Goal: Check status: Check status

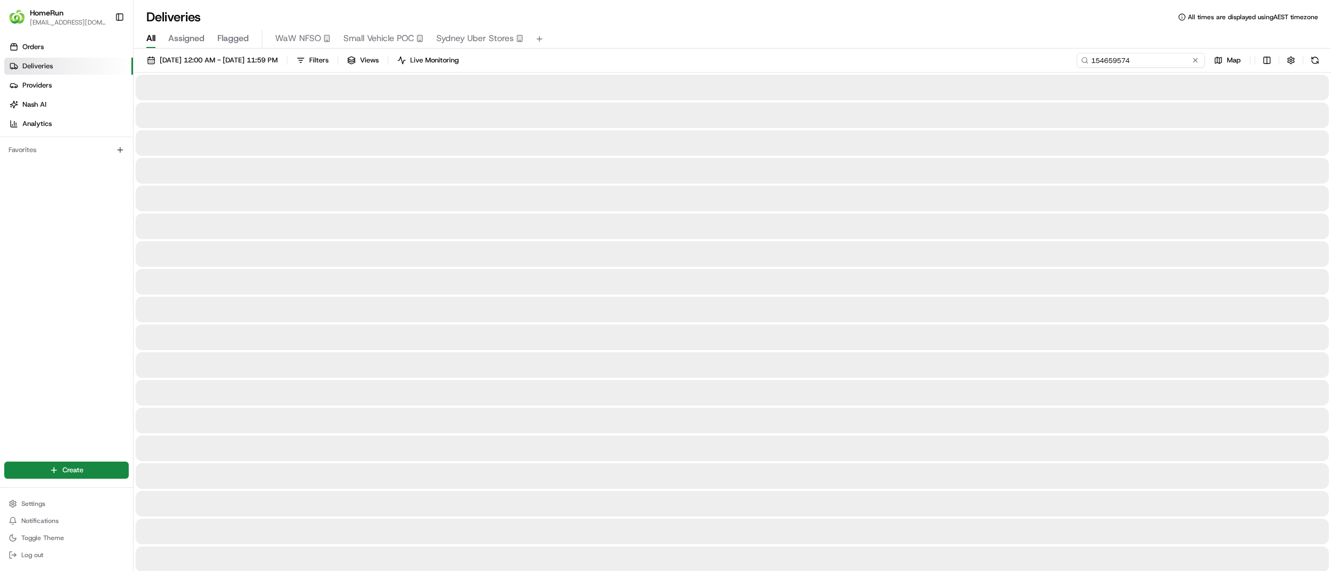
drag, startPoint x: 1177, startPoint y: 60, endPoint x: 1029, endPoint y: 61, distance: 148.5
click at [1029, 61] on div "[DATE] 12:00 AM - [DATE] 11:59 PM Filters Views Live Monitoring 154659574 Map" at bounding box center [732, 63] width 1197 height 20
paste input "265643746"
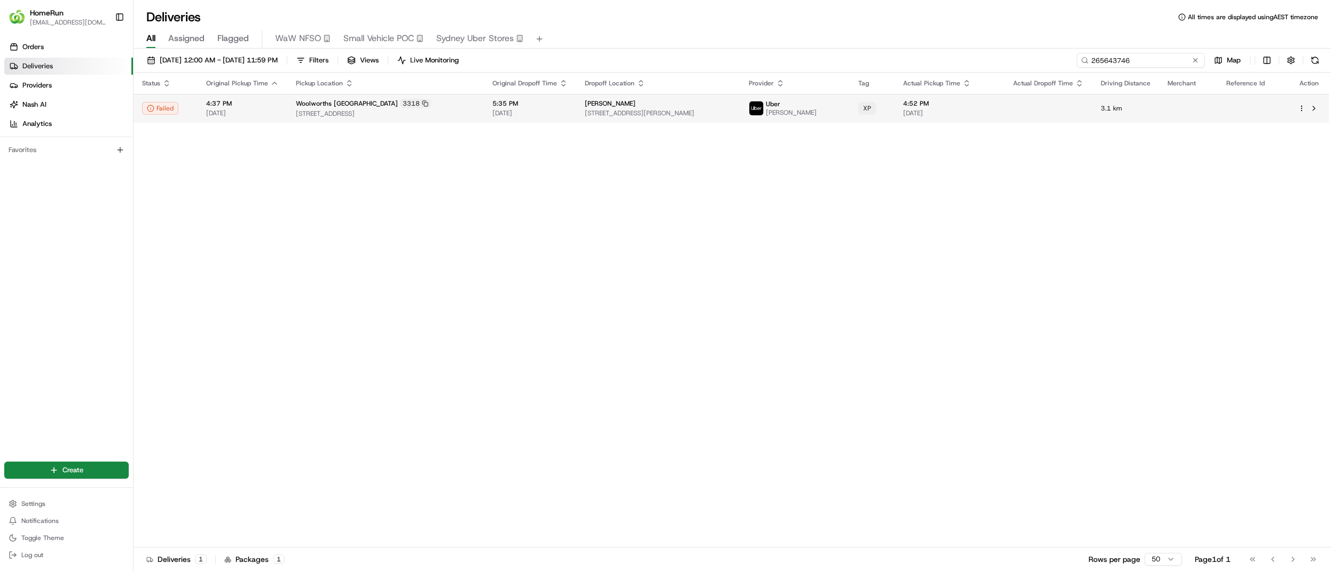
type input "265643746"
click at [609, 110] on span "[STREET_ADDRESS][PERSON_NAME]" at bounding box center [658, 113] width 146 height 9
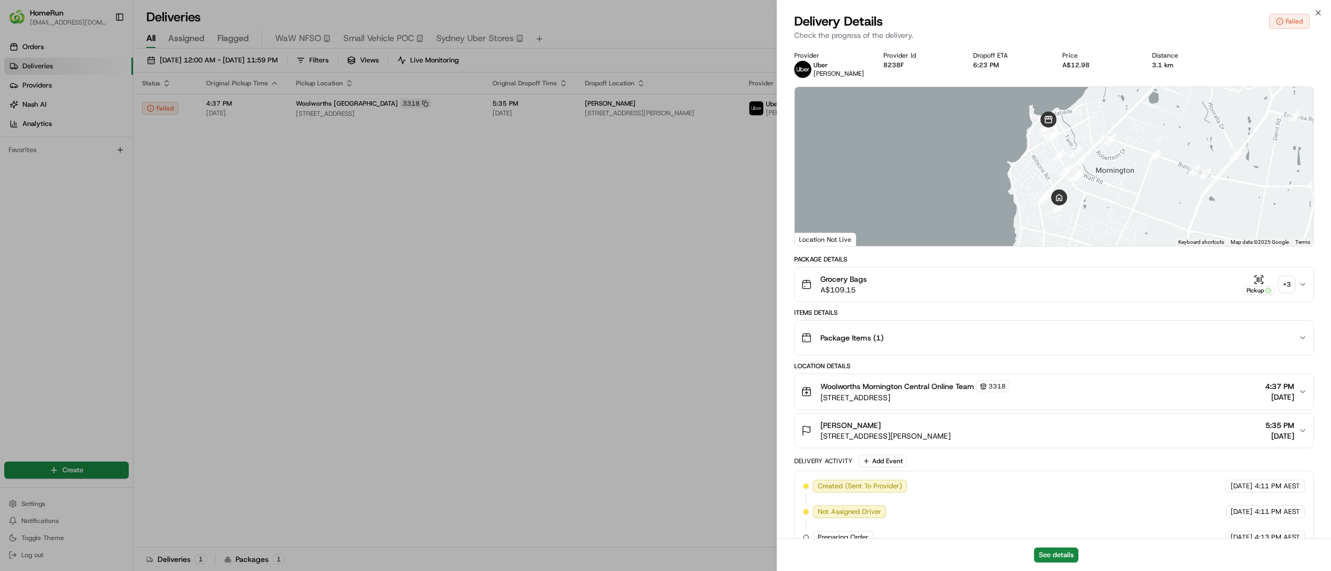
click at [1286, 288] on div "+ 3" at bounding box center [1286, 284] width 15 height 15
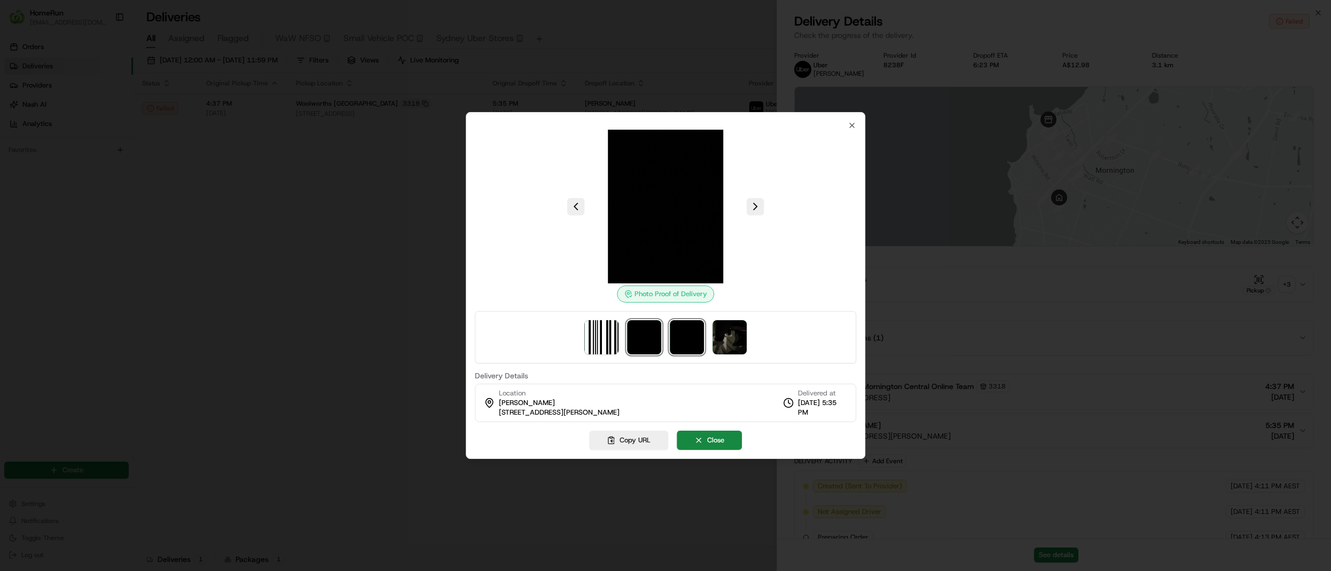
click at [684, 341] on img at bounding box center [687, 337] width 34 height 34
click at [731, 333] on img at bounding box center [729, 337] width 34 height 34
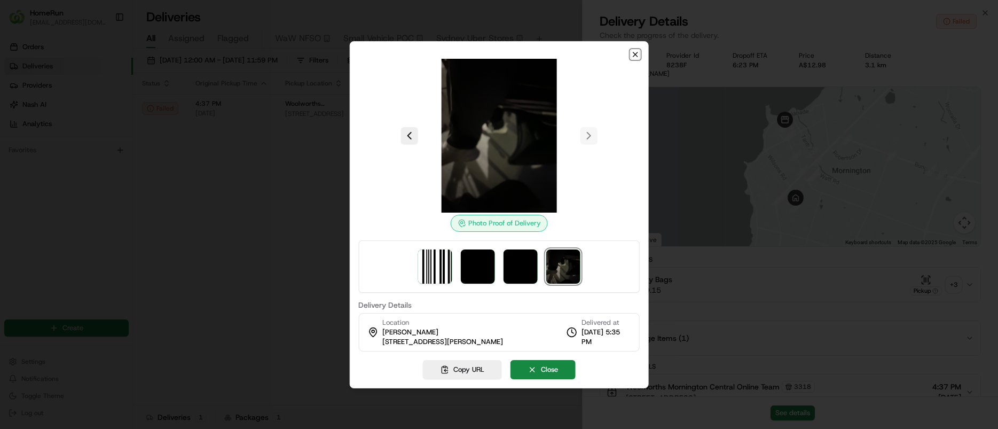
click at [633, 55] on icon "button" at bounding box center [635, 54] width 9 height 9
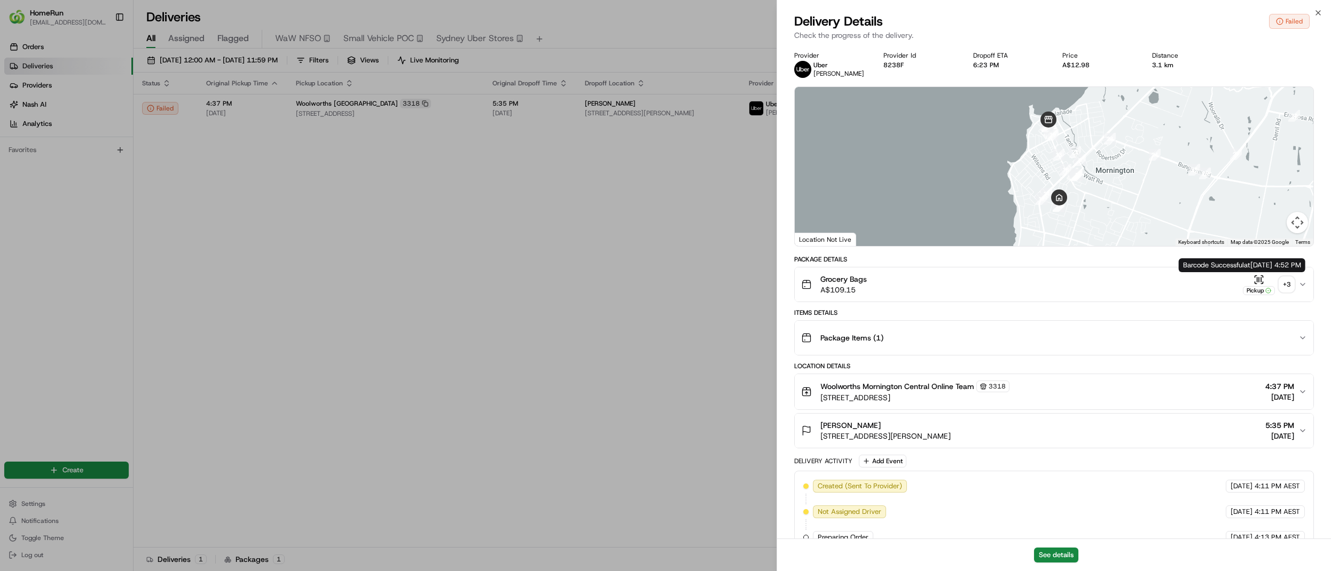
click at [1053, 546] on div "See details" at bounding box center [1054, 555] width 554 height 33
click at [1053, 553] on button "See details" at bounding box center [1056, 555] width 44 height 15
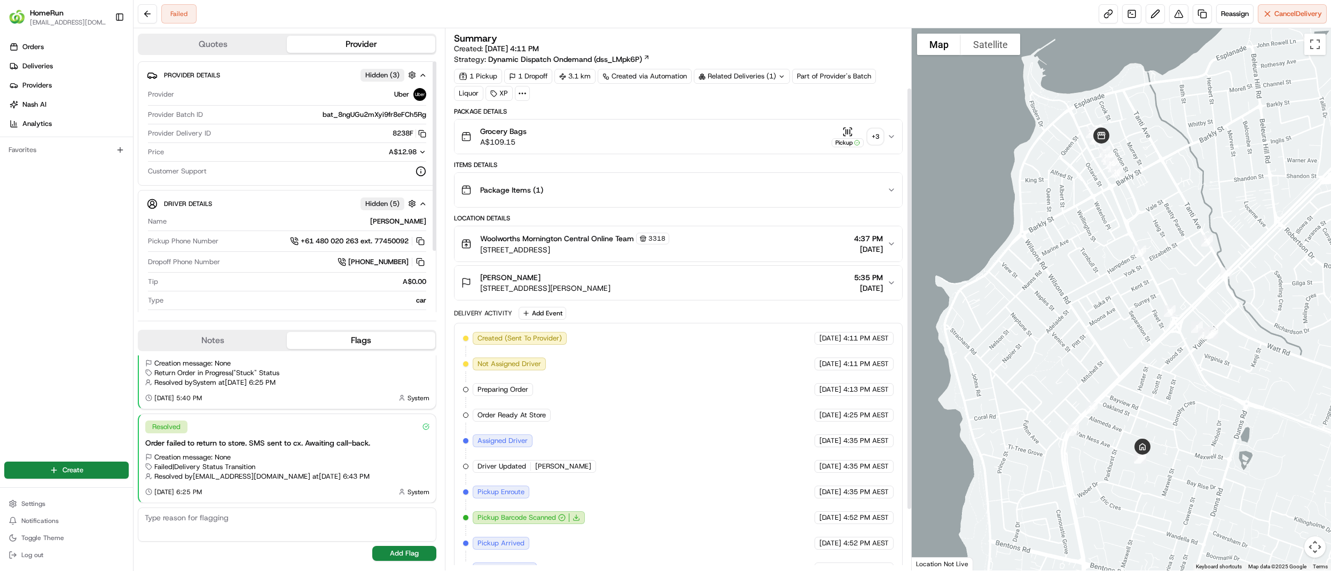
scroll to position [155, 0]
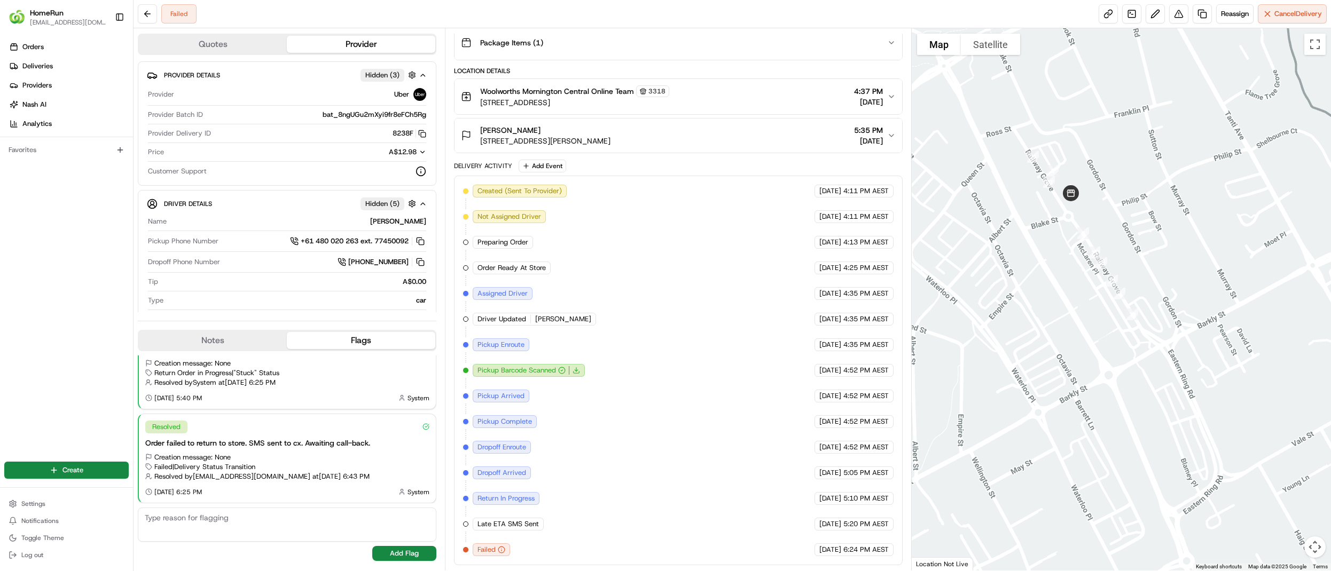
drag, startPoint x: 1056, startPoint y: 507, endPoint x: 1035, endPoint y: 309, distance: 199.8
click at [1035, 309] on div at bounding box center [1121, 299] width 419 height 543
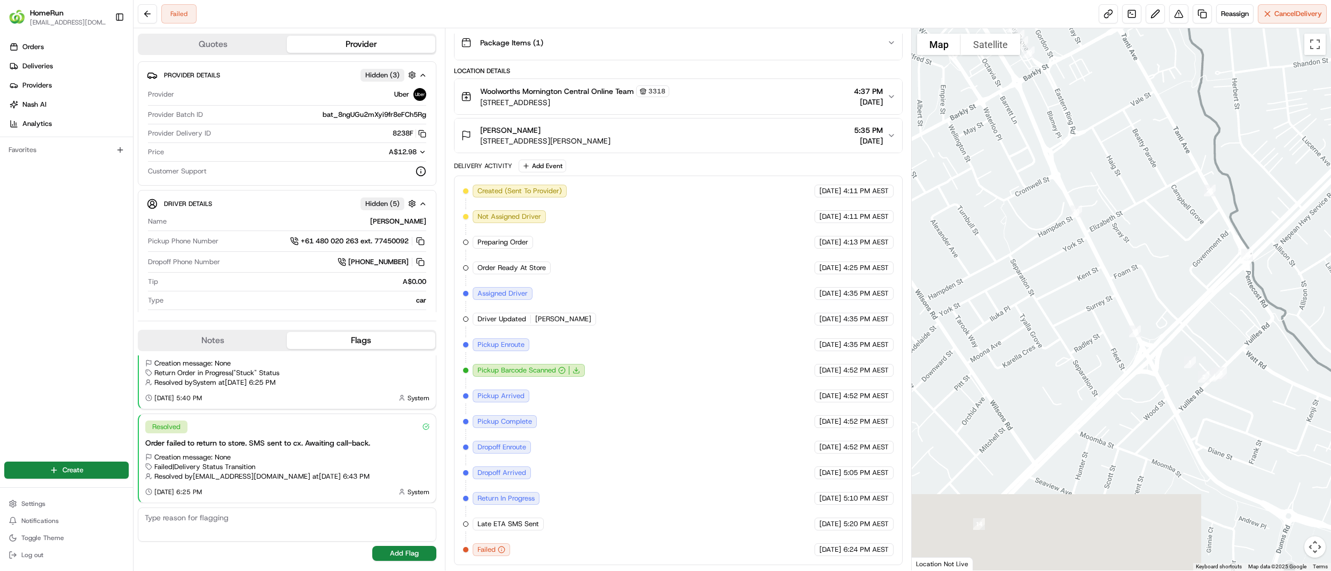
drag, startPoint x: 1048, startPoint y: 462, endPoint x: 992, endPoint y: 262, distance: 208.3
click at [992, 262] on div at bounding box center [1121, 299] width 419 height 543
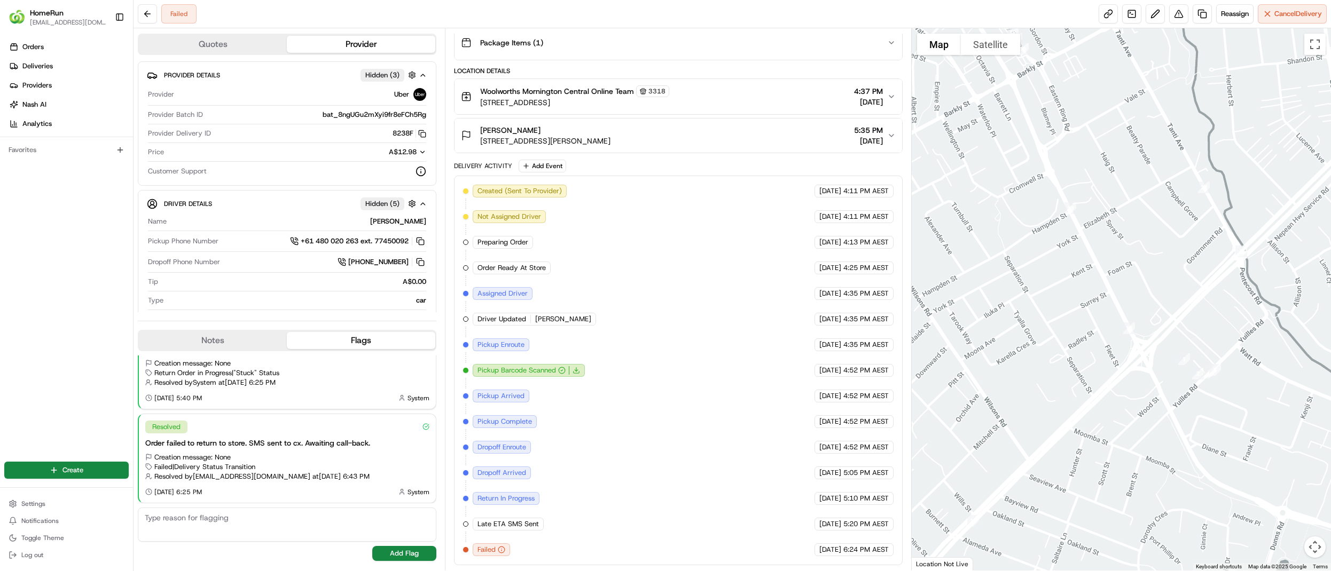
drag, startPoint x: 1159, startPoint y: 416, endPoint x: 1022, endPoint y: 264, distance: 204.6
click at [1022, 264] on div at bounding box center [1121, 299] width 419 height 543
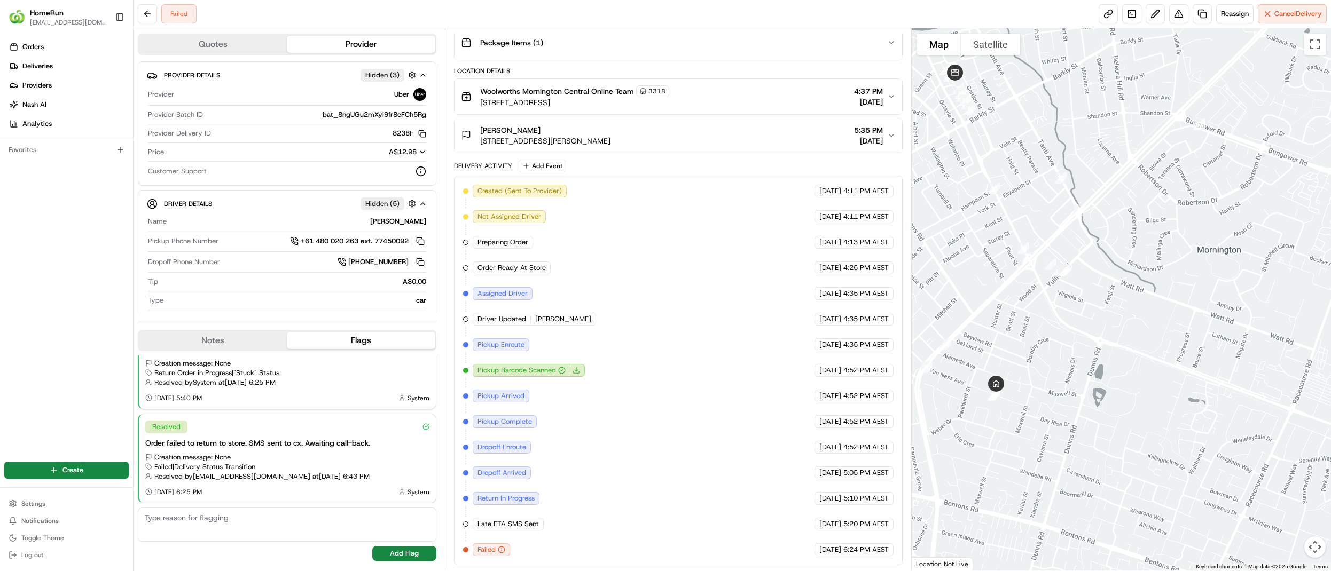
drag, startPoint x: 989, startPoint y: 377, endPoint x: 1009, endPoint y: 409, distance: 37.6
click at [1009, 409] on div at bounding box center [1121, 299] width 419 height 543
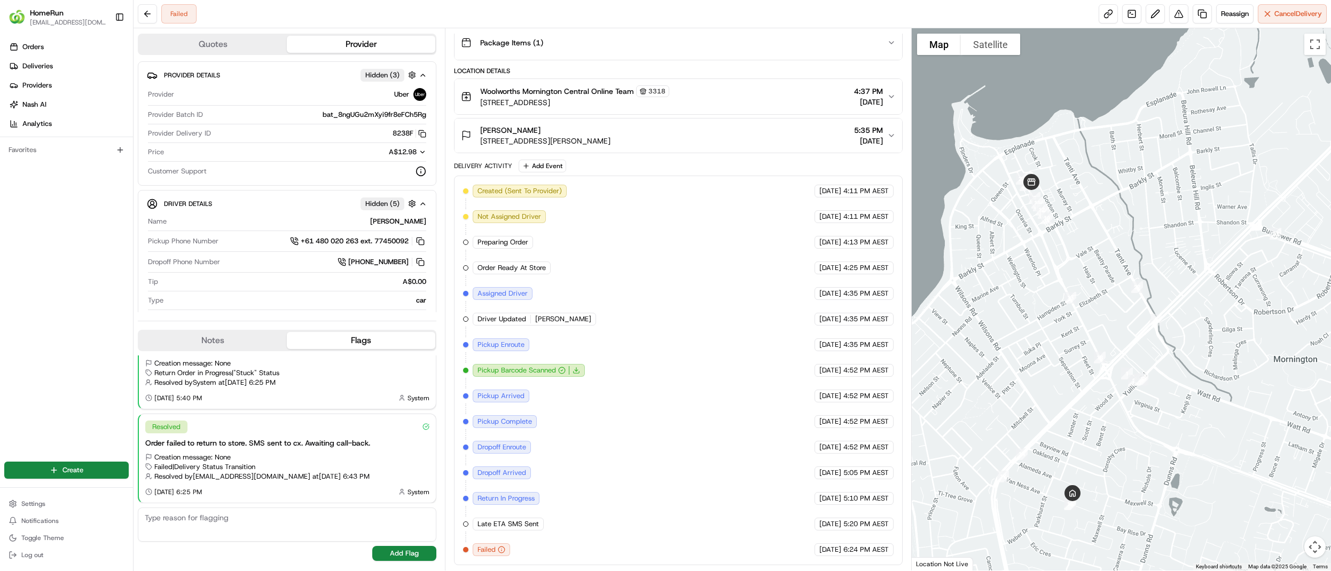
drag, startPoint x: 981, startPoint y: 178, endPoint x: 1057, endPoint y: 288, distance: 133.5
click at [1057, 288] on div at bounding box center [1121, 299] width 419 height 543
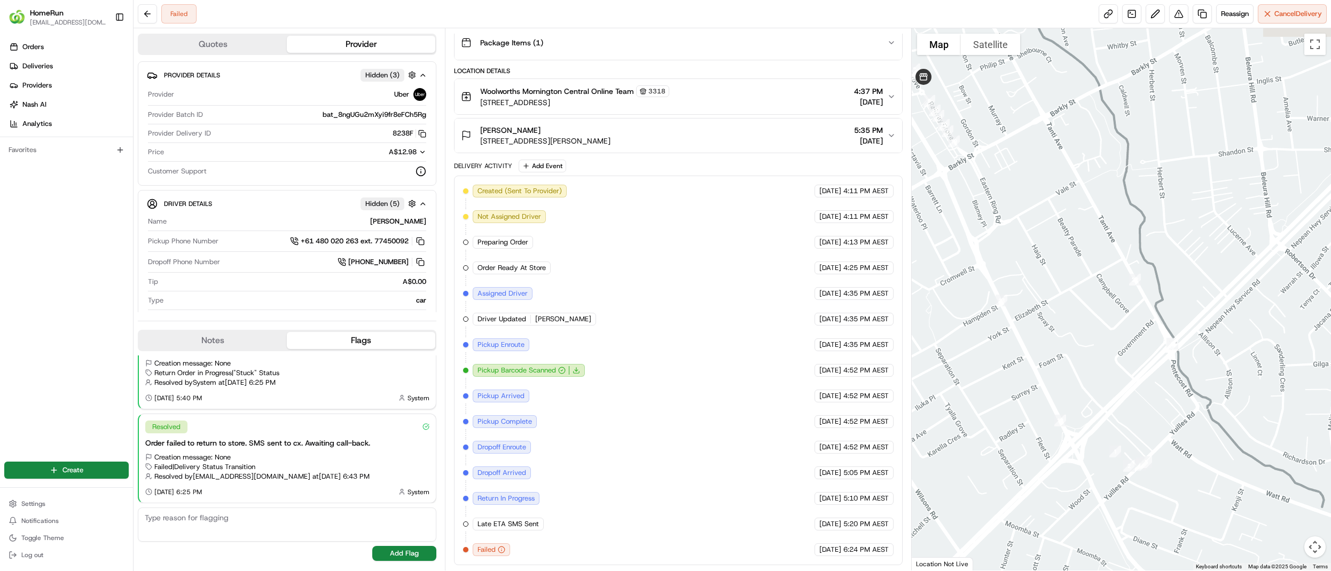
drag, startPoint x: 1249, startPoint y: 364, endPoint x: 1111, endPoint y: 240, distance: 185.3
click at [1111, 240] on div at bounding box center [1121, 299] width 419 height 543
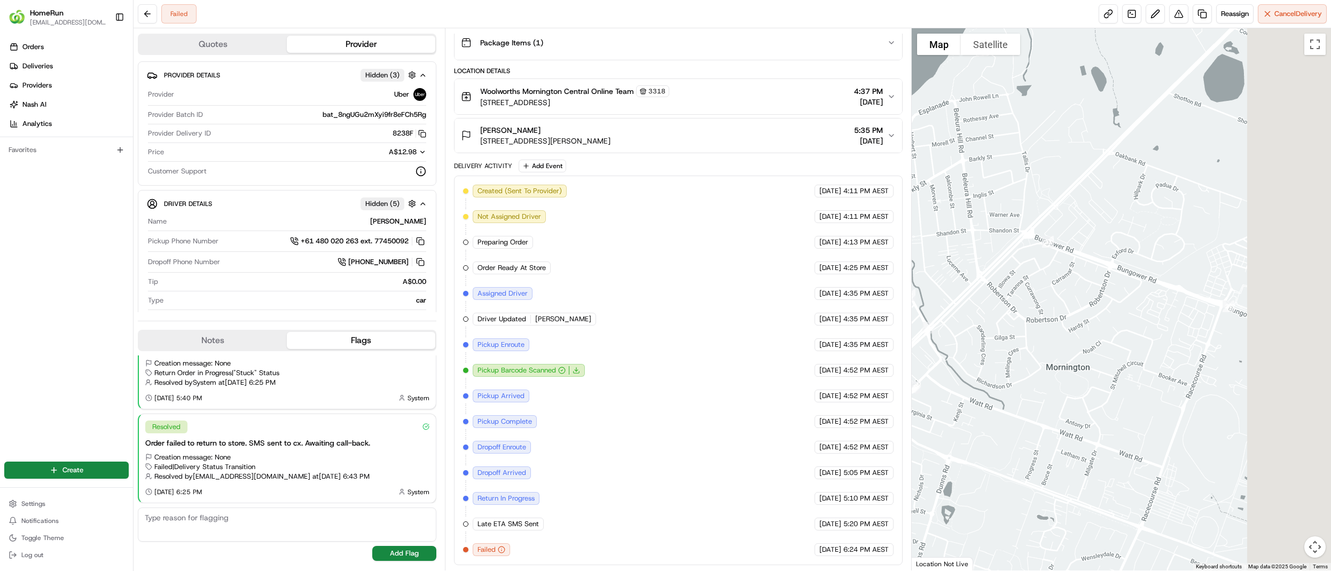
drag, startPoint x: 1298, startPoint y: 315, endPoint x: 1049, endPoint y: 303, distance: 248.6
click at [1049, 303] on div at bounding box center [1121, 299] width 419 height 543
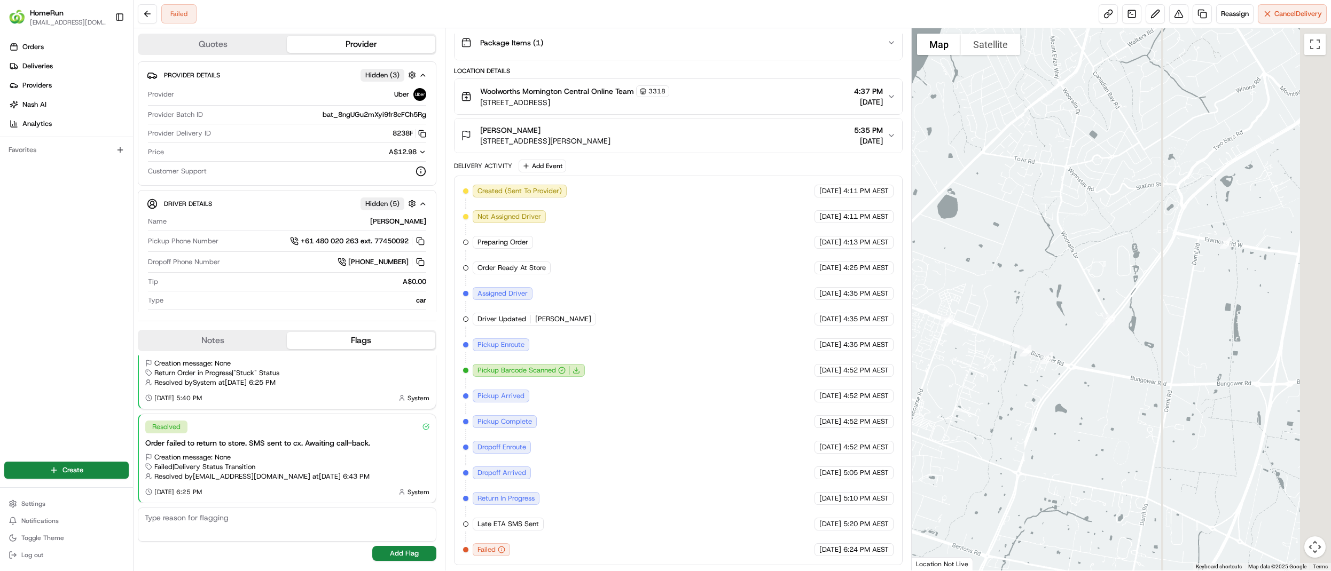
drag, startPoint x: 1222, startPoint y: 360, endPoint x: 1043, endPoint y: 373, distance: 179.4
click at [1043, 373] on div at bounding box center [1121, 299] width 419 height 543
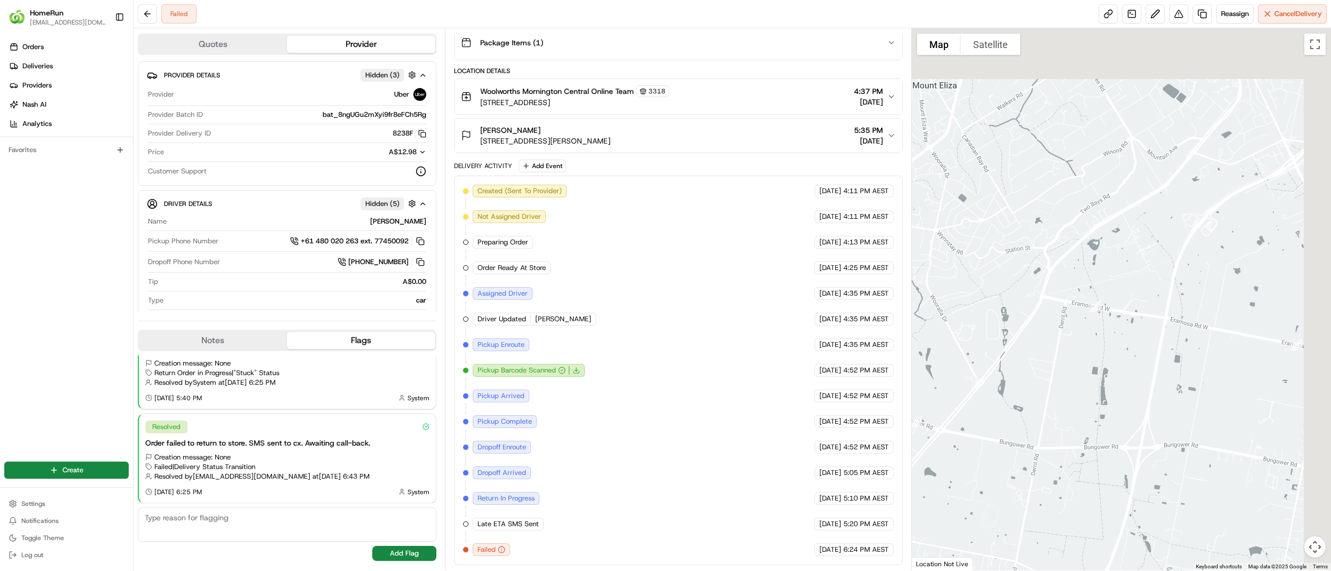
drag, startPoint x: 1182, startPoint y: 336, endPoint x: 1048, endPoint y: 405, distance: 150.5
click at [1048, 405] on div at bounding box center [1121, 299] width 419 height 543
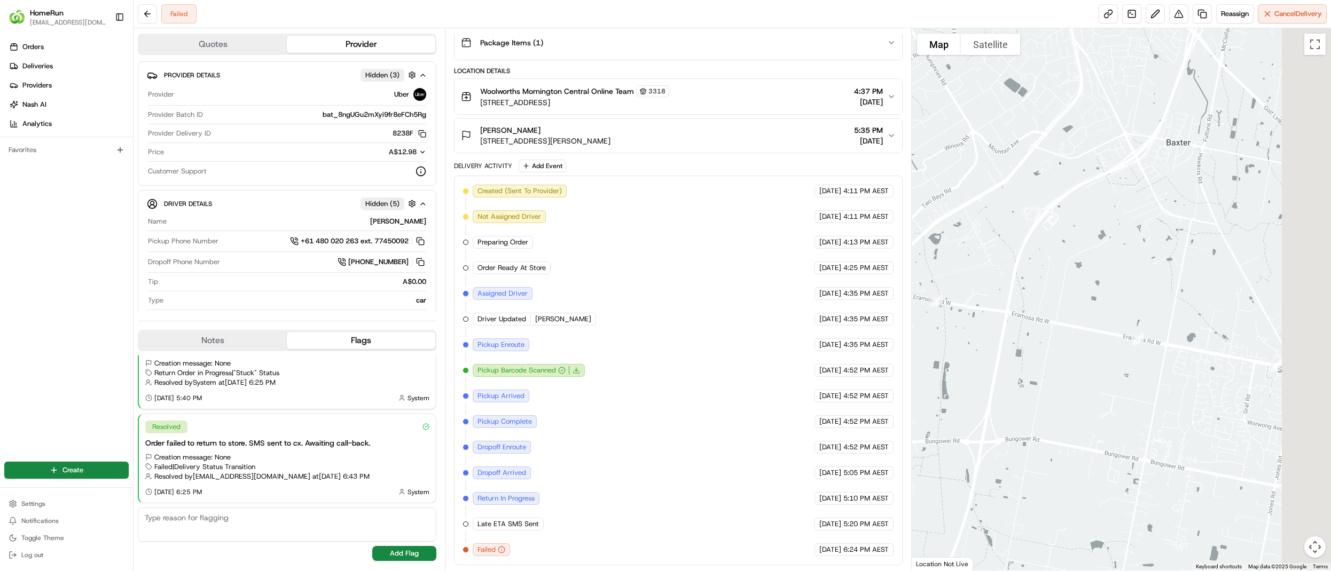
drag, startPoint x: 1235, startPoint y: 388, endPoint x: 1075, endPoint y: 384, distance: 160.3
click at [1075, 384] on div at bounding box center [1121, 299] width 419 height 543
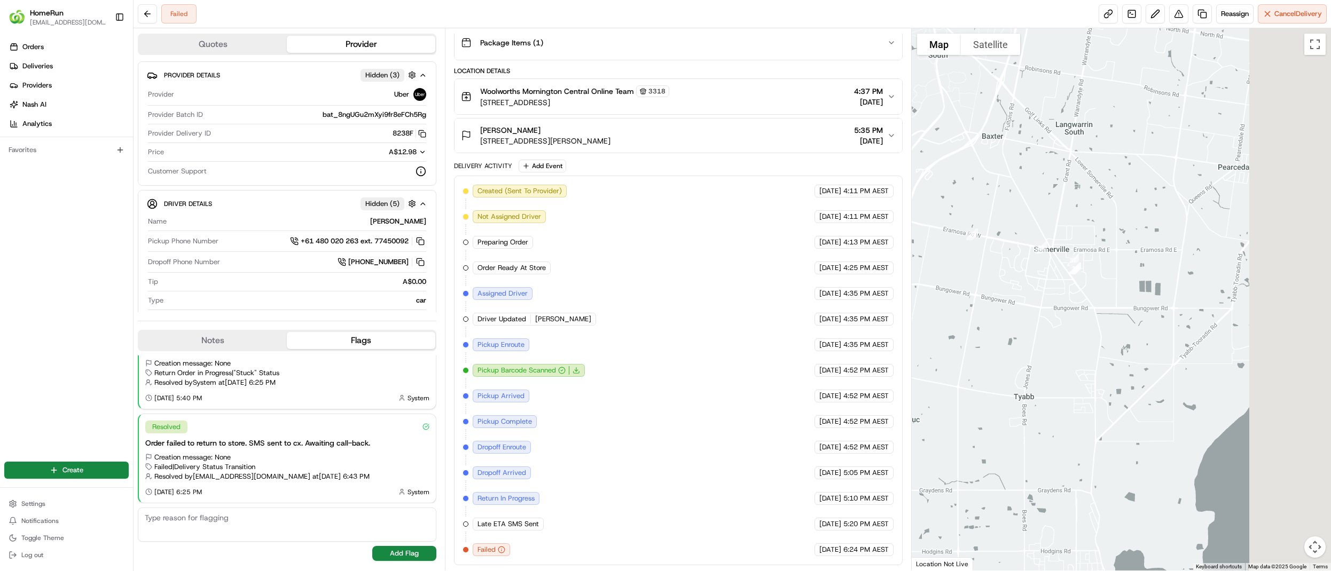
drag, startPoint x: 1261, startPoint y: 441, endPoint x: 1099, endPoint y: 313, distance: 206.5
click at [1085, 310] on div at bounding box center [1121, 299] width 419 height 543
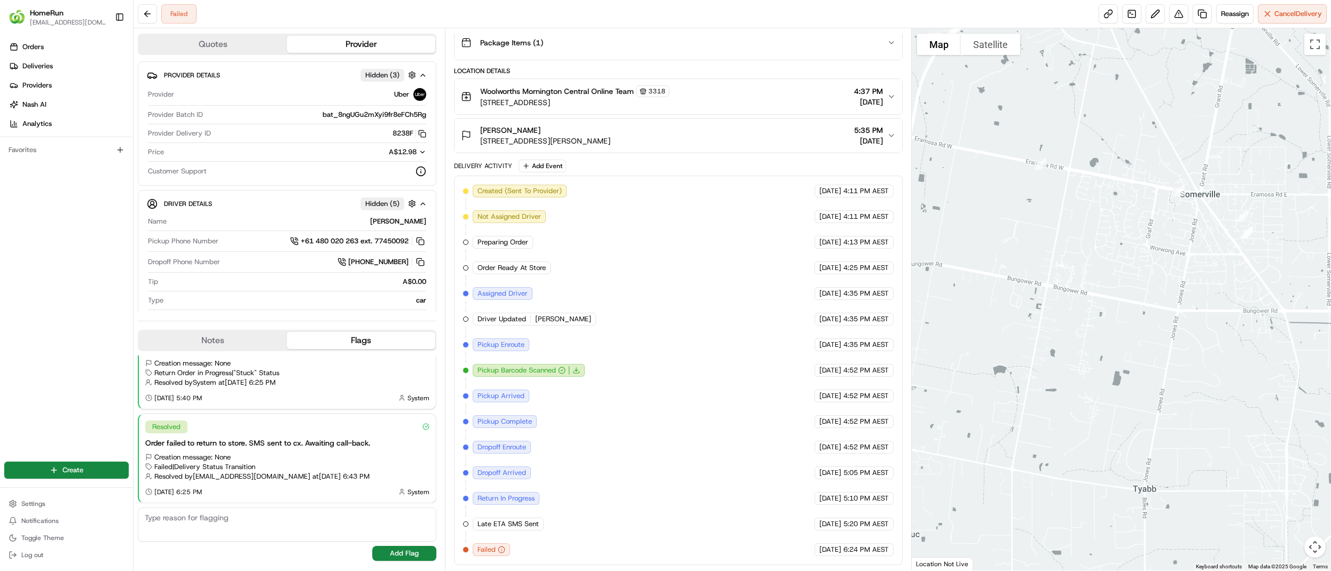
drag, startPoint x: 1030, startPoint y: 340, endPoint x: 1240, endPoint y: 297, distance: 214.2
click at [1240, 297] on div at bounding box center [1121, 299] width 419 height 543
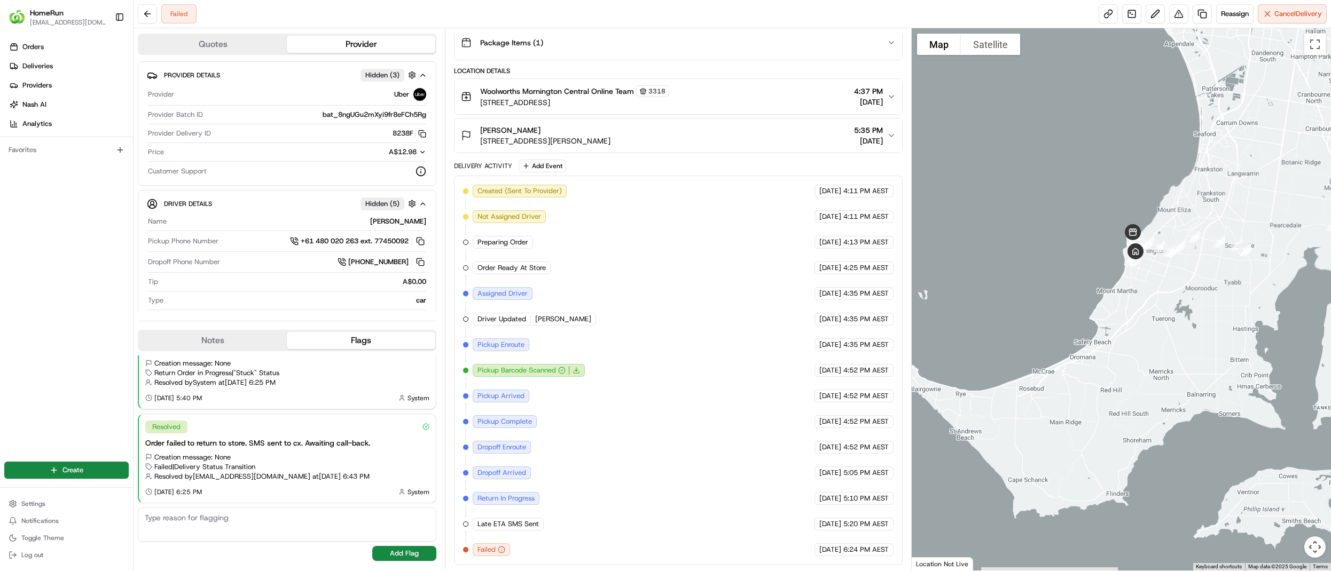
drag, startPoint x: 1099, startPoint y: 302, endPoint x: 1166, endPoint y: 284, distance: 70.4
click at [1166, 284] on div at bounding box center [1121, 299] width 419 height 543
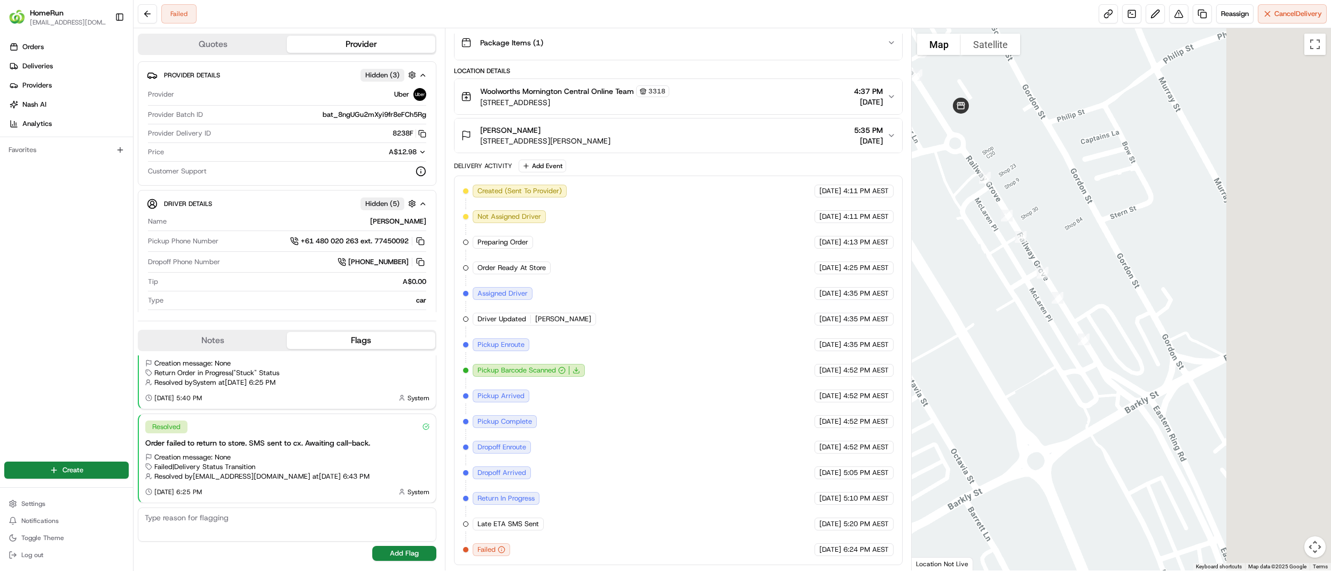
drag, startPoint x: 1229, startPoint y: 288, endPoint x: 1031, endPoint y: 170, distance: 230.6
click at [1031, 170] on div at bounding box center [1121, 299] width 419 height 543
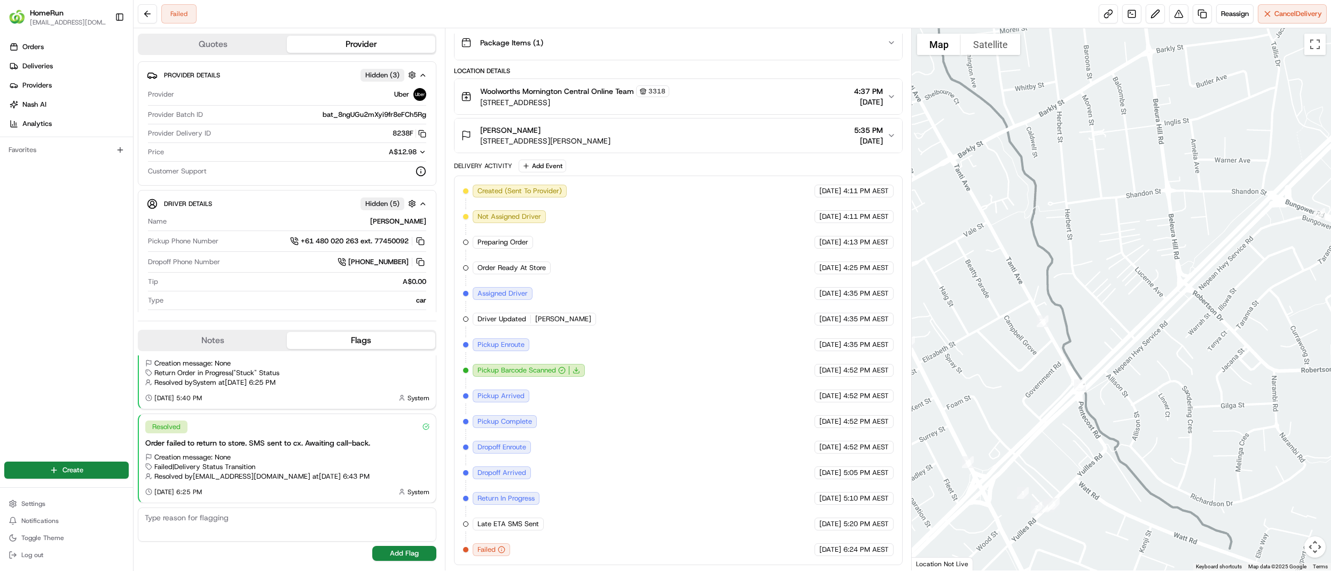
drag, startPoint x: 1288, startPoint y: 352, endPoint x: 1021, endPoint y: 253, distance: 284.9
click at [1021, 253] on div at bounding box center [1121, 299] width 419 height 543
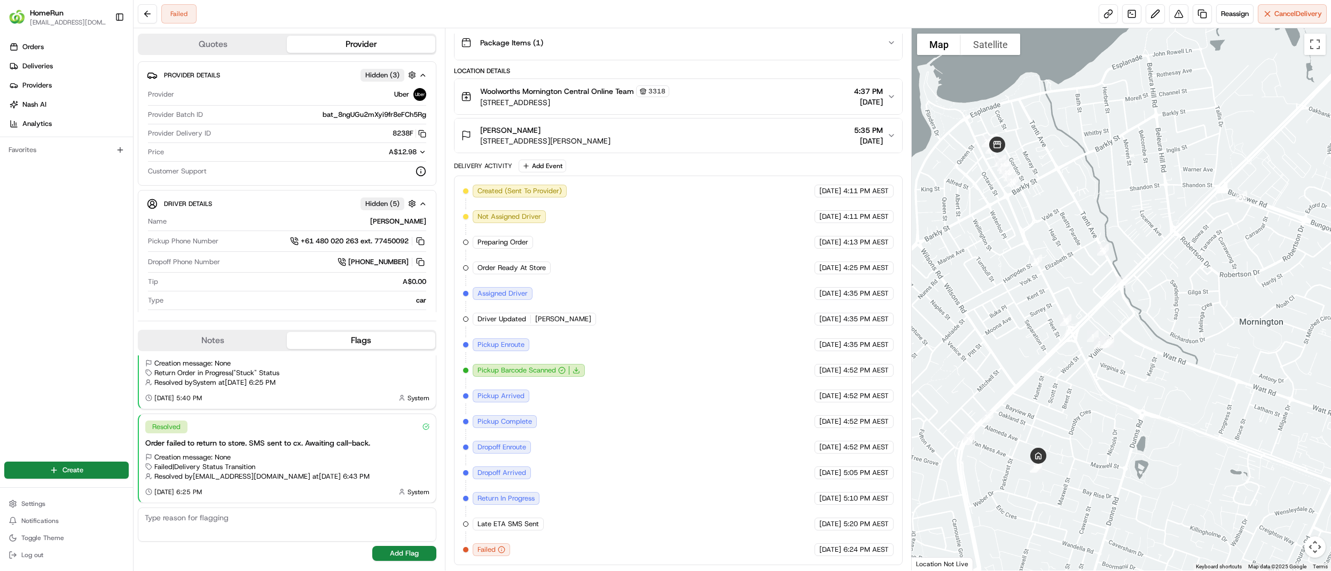
drag, startPoint x: 1024, startPoint y: 305, endPoint x: 1127, endPoint y: 255, distance: 114.2
click at [1127, 255] on div at bounding box center [1121, 299] width 419 height 543
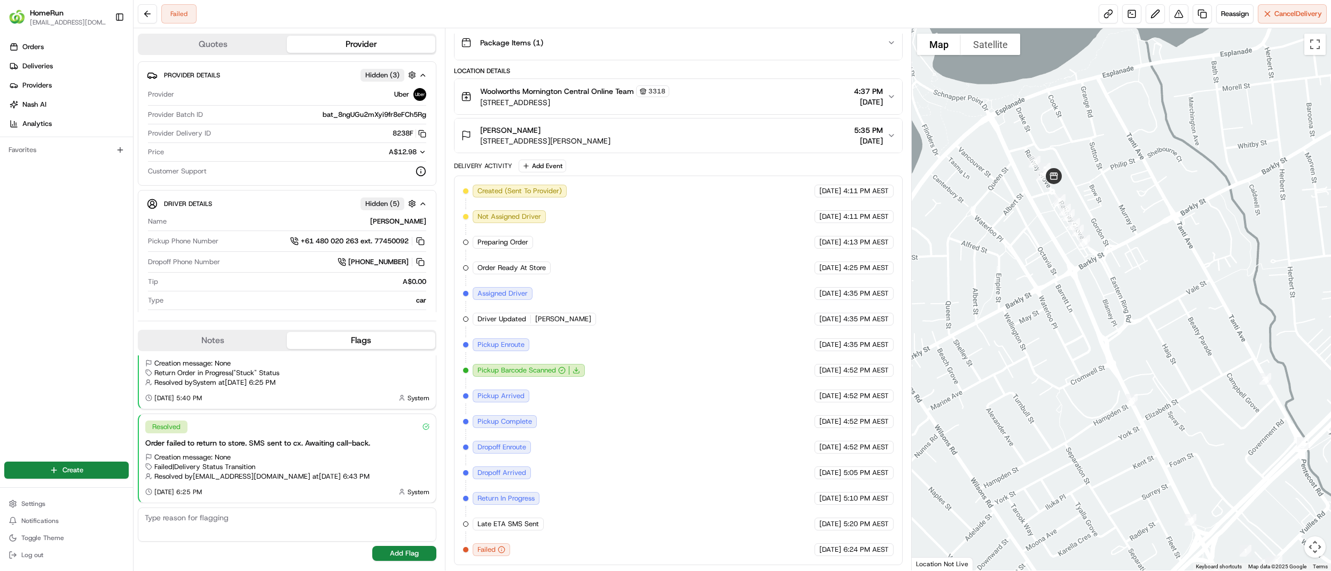
drag, startPoint x: 1032, startPoint y: 170, endPoint x: 1098, endPoint y: 297, distance: 143.3
click at [1098, 297] on div at bounding box center [1121, 299] width 419 height 543
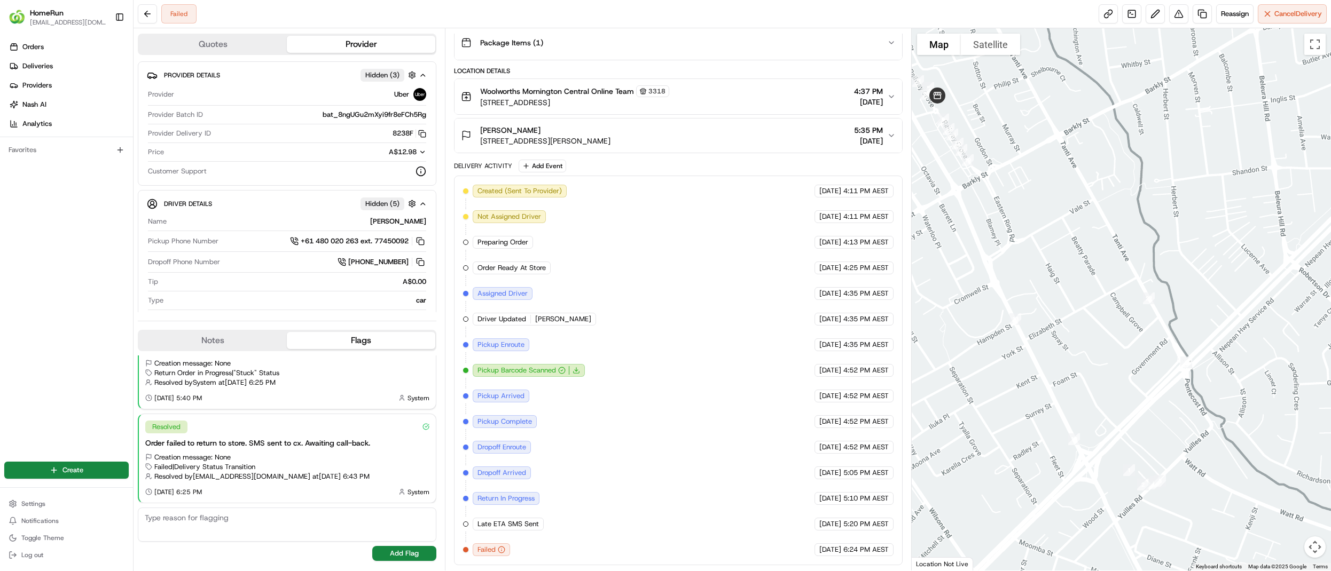
drag, startPoint x: 1147, startPoint y: 305, endPoint x: 1019, endPoint y: 214, distance: 157.7
click at [1019, 214] on div at bounding box center [1121, 299] width 419 height 543
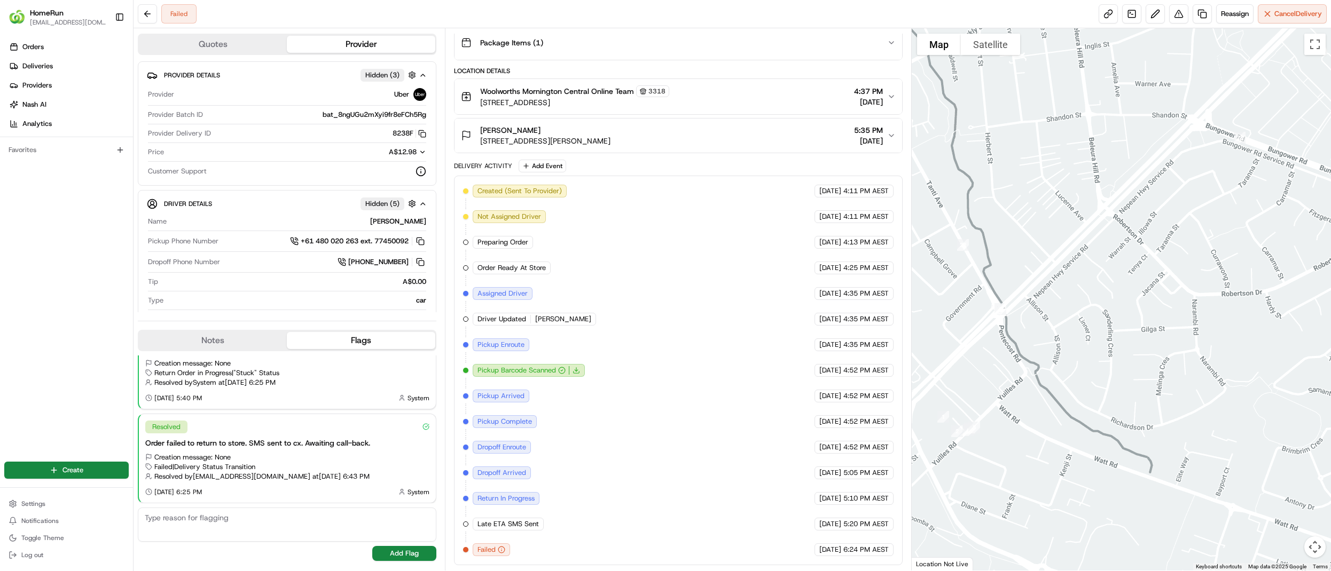
drag, startPoint x: 1222, startPoint y: 324, endPoint x: 1032, endPoint y: 270, distance: 197.6
click at [1032, 270] on div at bounding box center [1121, 299] width 419 height 543
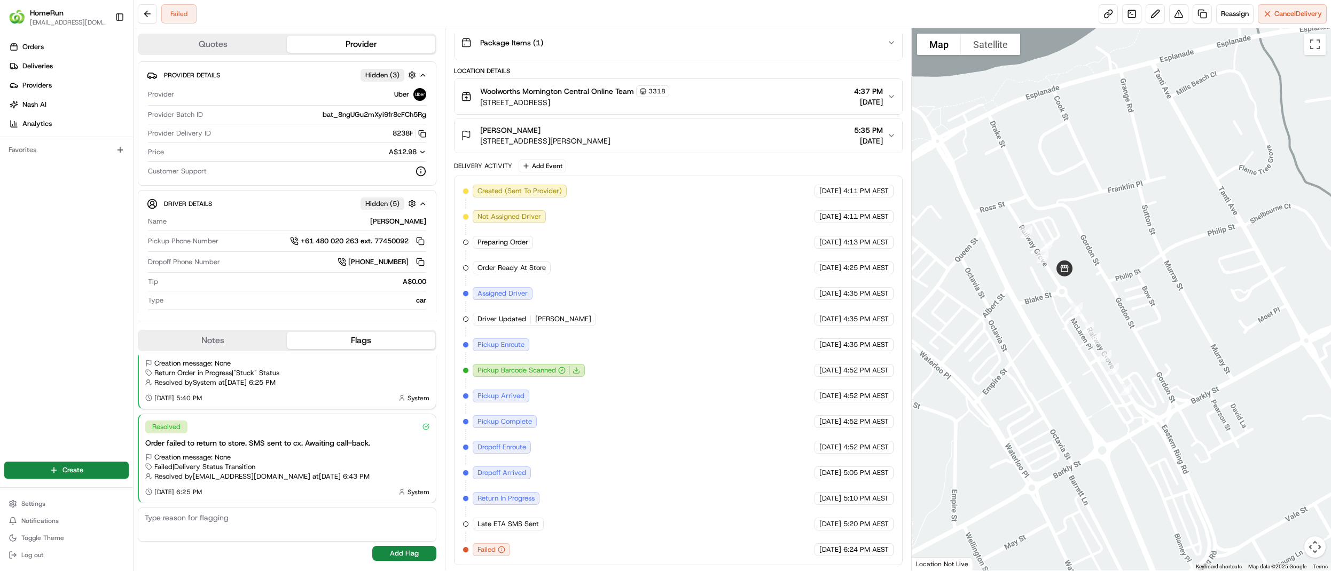
drag, startPoint x: 973, startPoint y: 201, endPoint x: 1002, endPoint y: 275, distance: 80.0
click at [1002, 275] on div at bounding box center [1121, 299] width 419 height 543
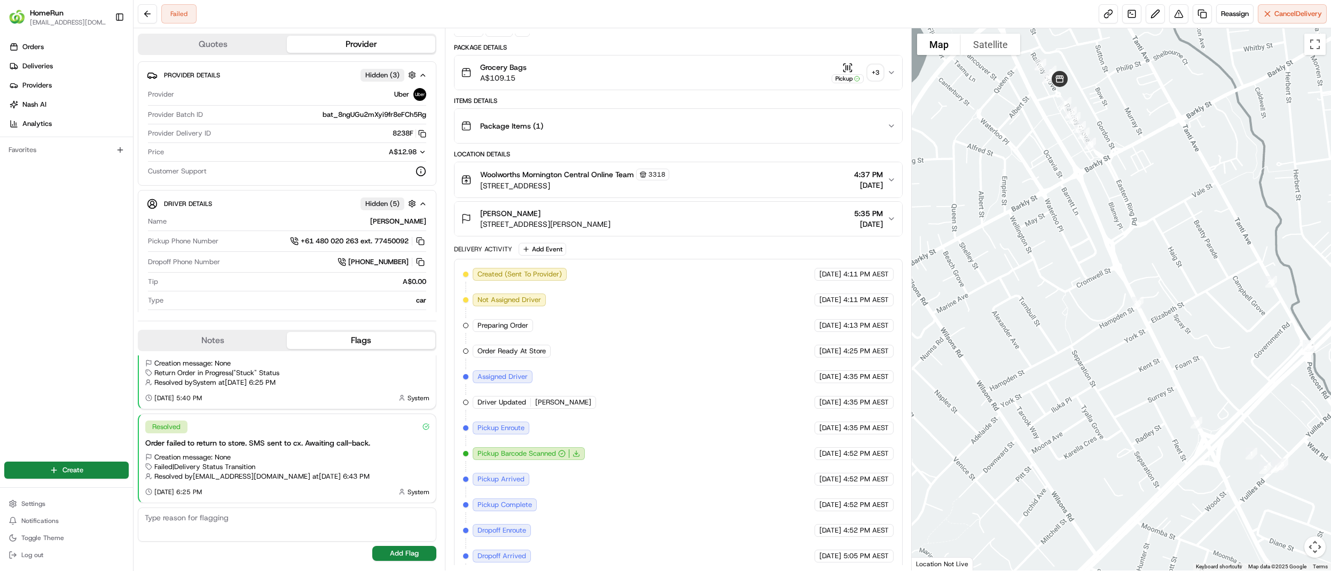
scroll to position [0, 0]
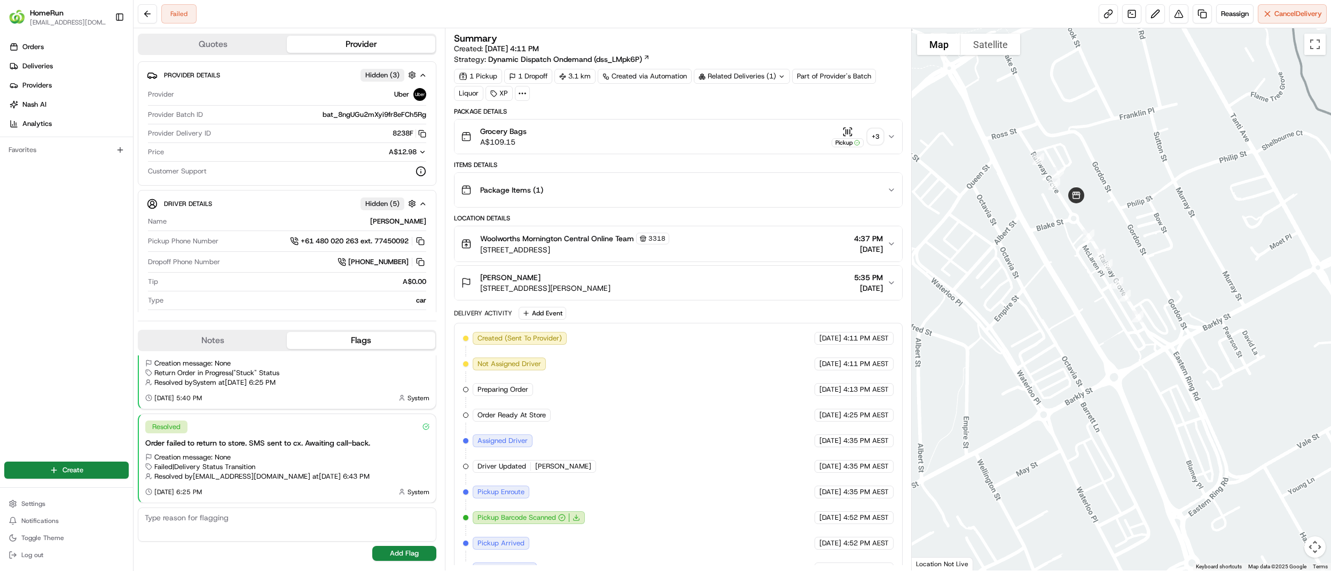
drag, startPoint x: 1098, startPoint y: 224, endPoint x: 1026, endPoint y: 208, distance: 73.7
click at [1026, 208] on div at bounding box center [1121, 299] width 419 height 543
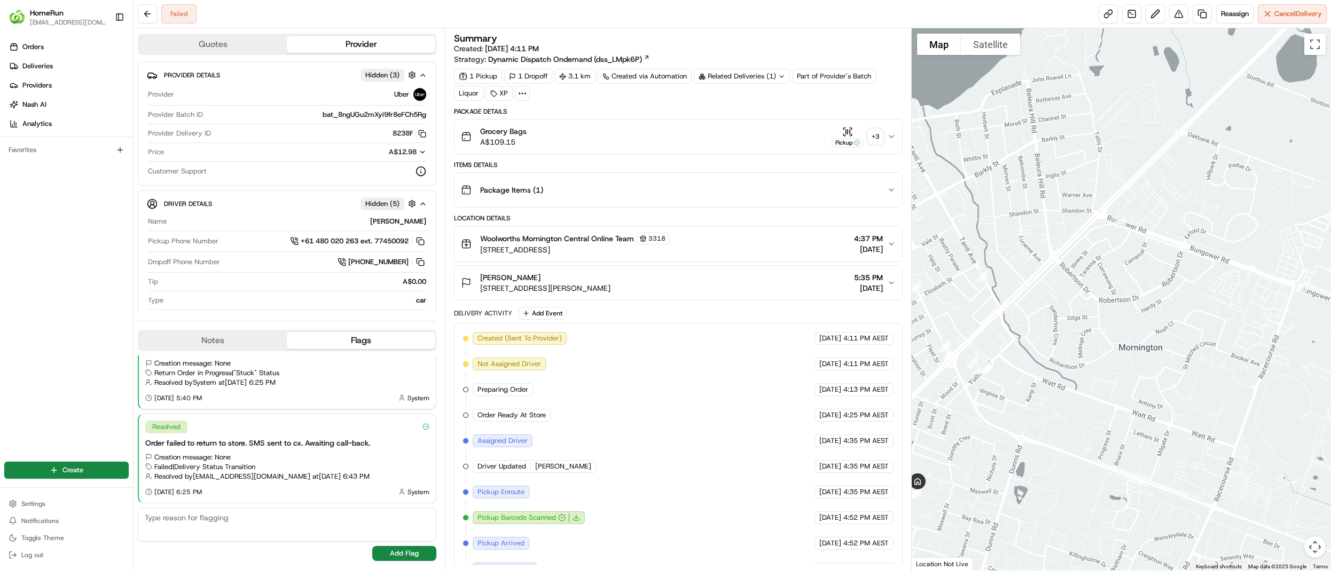
drag, startPoint x: 1190, startPoint y: 377, endPoint x: 998, endPoint y: 262, distance: 223.8
click at [998, 262] on div at bounding box center [1121, 299] width 419 height 543
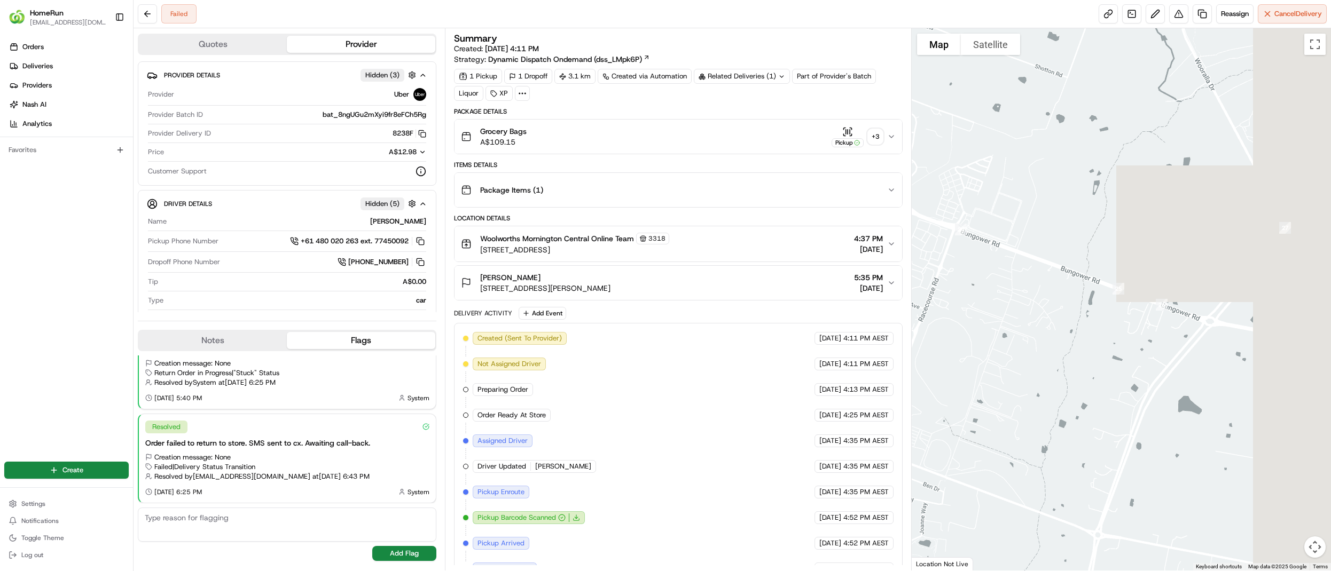
drag, startPoint x: 1258, startPoint y: 301, endPoint x: 915, endPoint y: 246, distance: 347.9
click at [915, 246] on div at bounding box center [1121, 299] width 419 height 543
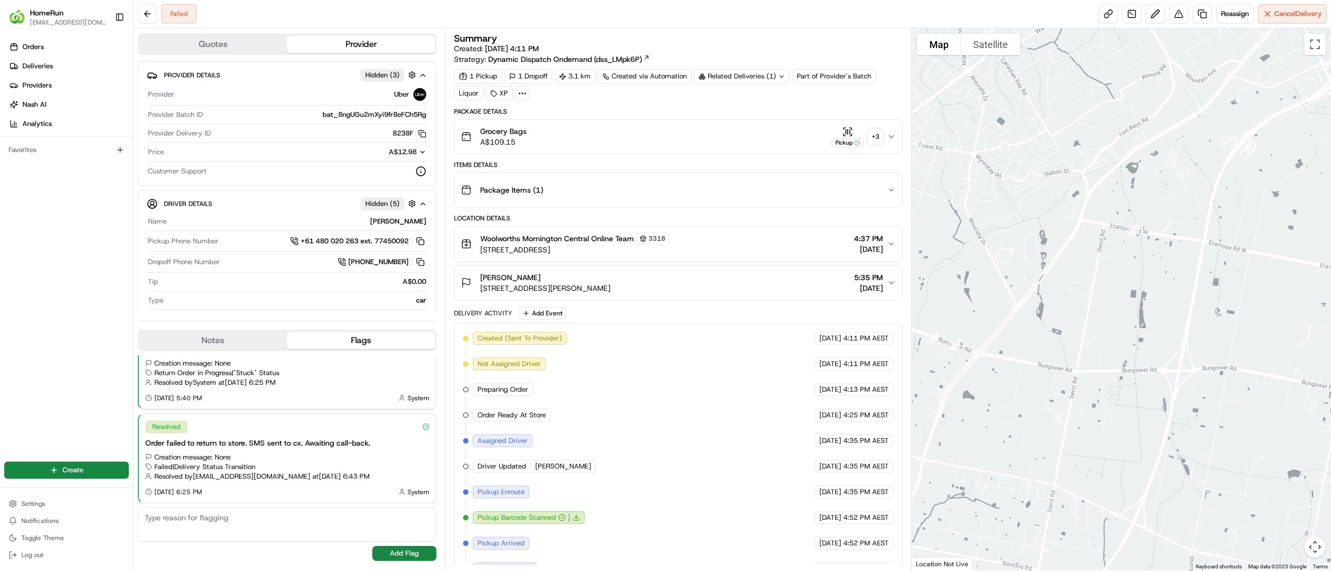
drag, startPoint x: 1257, startPoint y: 307, endPoint x: 1075, endPoint y: 342, distance: 186.0
click at [1075, 342] on div at bounding box center [1121, 299] width 419 height 543
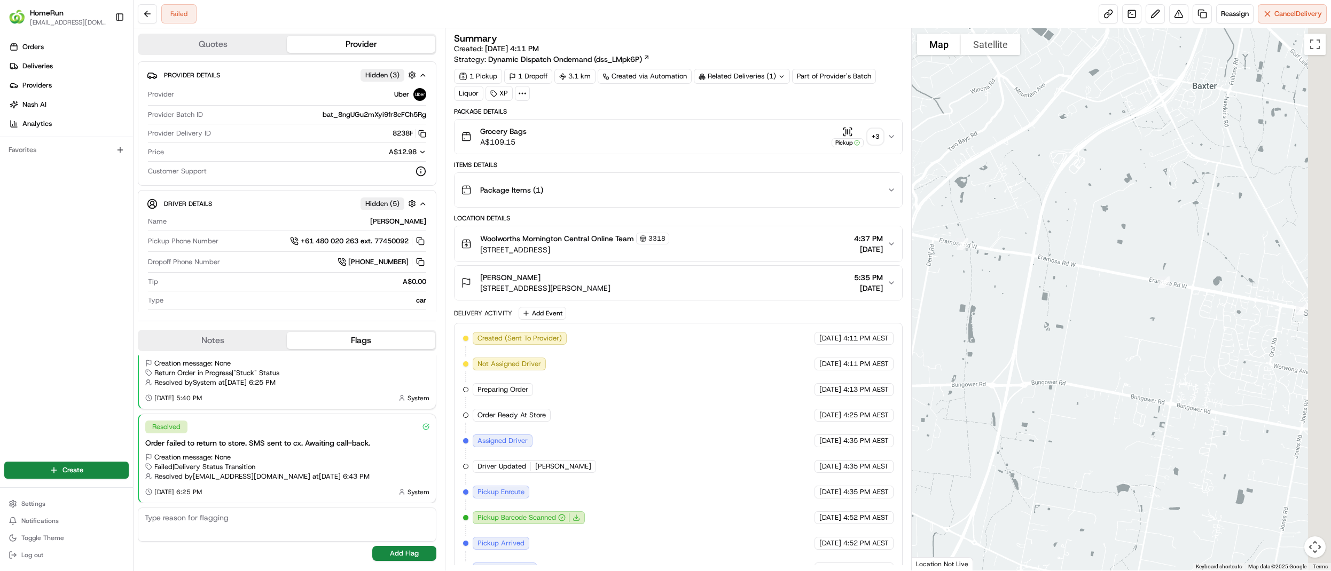
drag, startPoint x: 1157, startPoint y: 309, endPoint x: 987, endPoint y: 319, distance: 169.6
click at [950, 322] on div at bounding box center [1121, 299] width 419 height 543
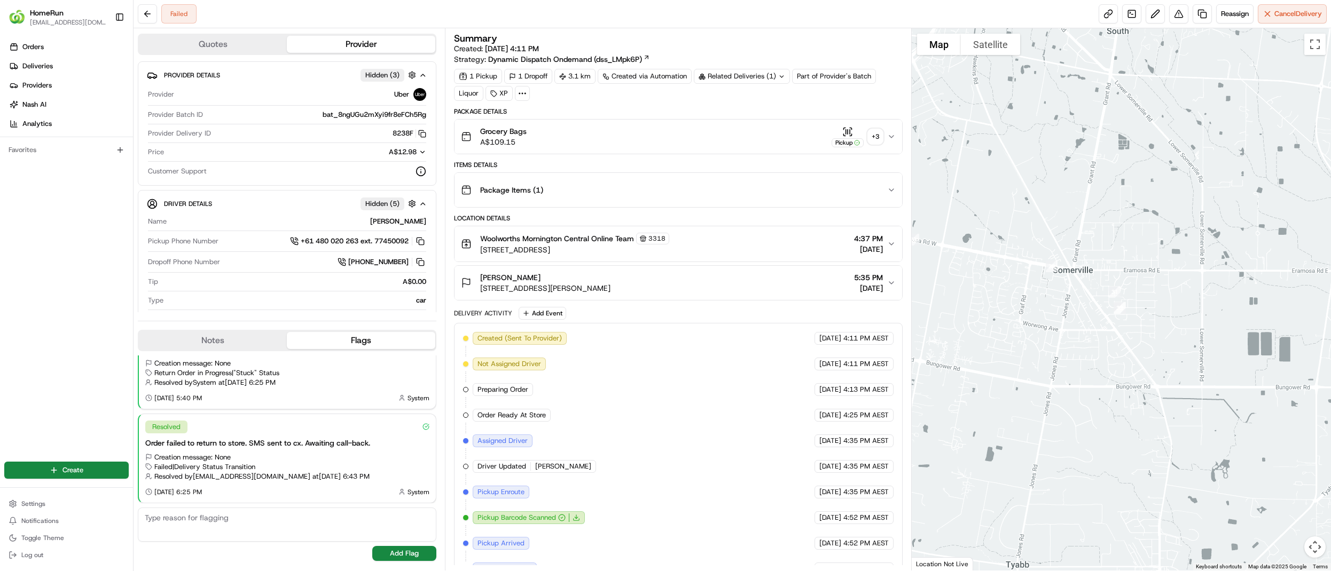
drag, startPoint x: 1204, startPoint y: 336, endPoint x: 985, endPoint y: 309, distance: 220.7
click at [985, 309] on div at bounding box center [1121, 299] width 419 height 543
drag, startPoint x: 1052, startPoint y: 301, endPoint x: 1269, endPoint y: 322, distance: 218.9
click at [1269, 322] on div at bounding box center [1121, 299] width 419 height 543
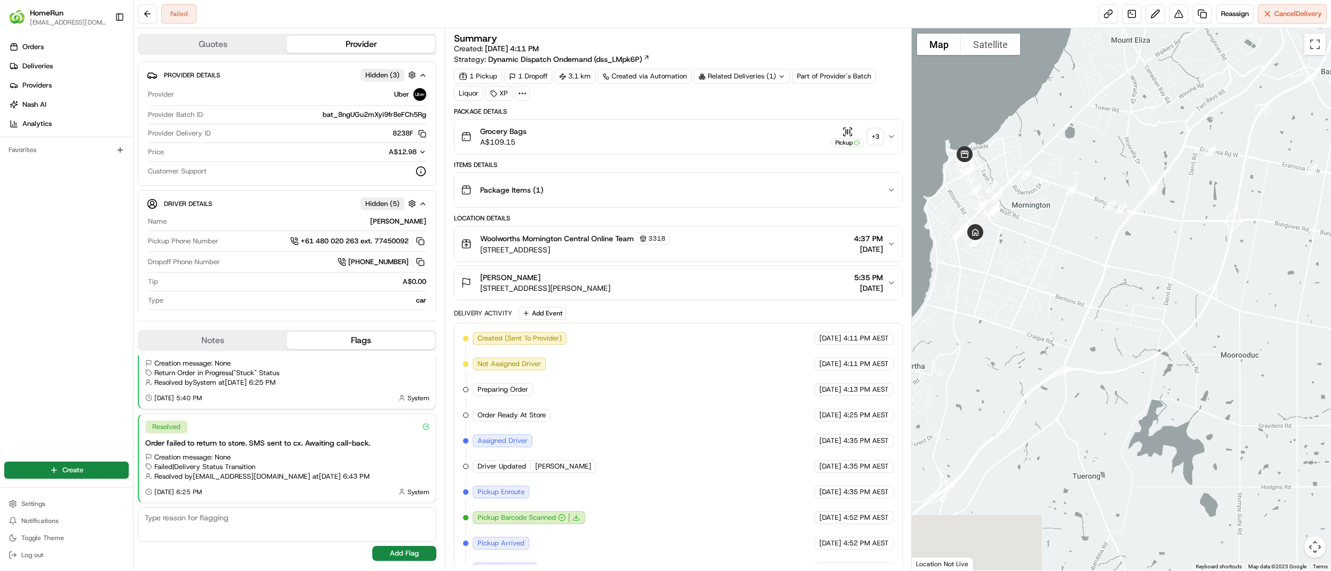
drag, startPoint x: 1034, startPoint y: 356, endPoint x: 1240, endPoint y: 244, distance: 234.2
click at [1240, 244] on div at bounding box center [1121, 299] width 419 height 543
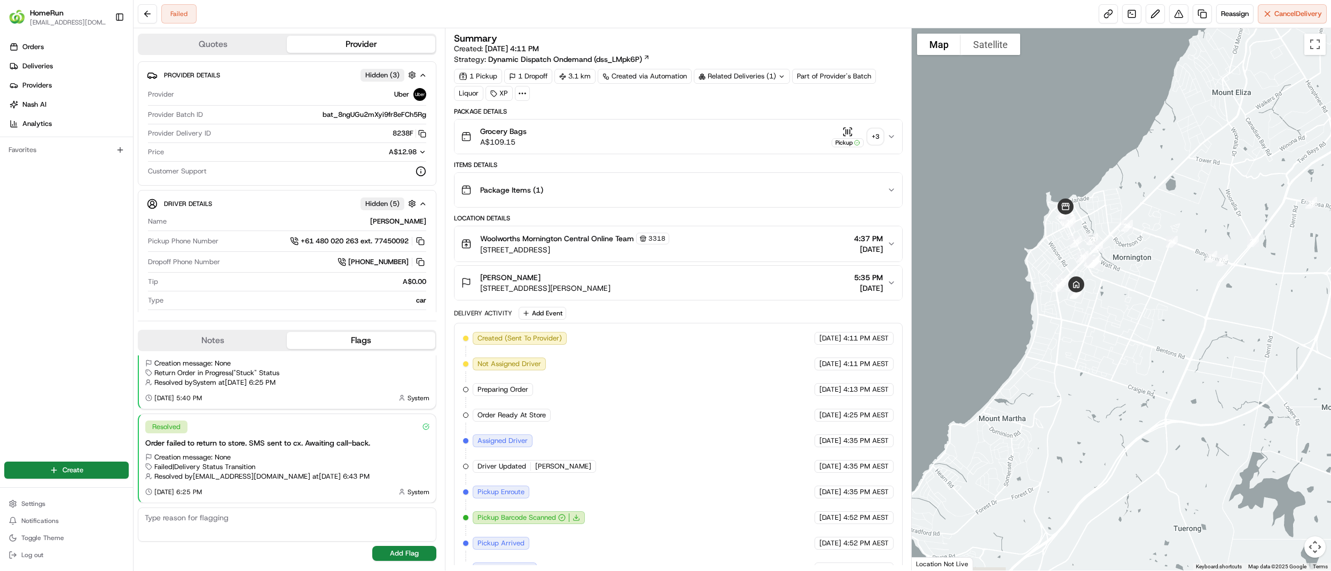
drag, startPoint x: 1034, startPoint y: 298, endPoint x: 1148, endPoint y: 362, distance: 130.1
click at [1148, 360] on div at bounding box center [1121, 299] width 419 height 543
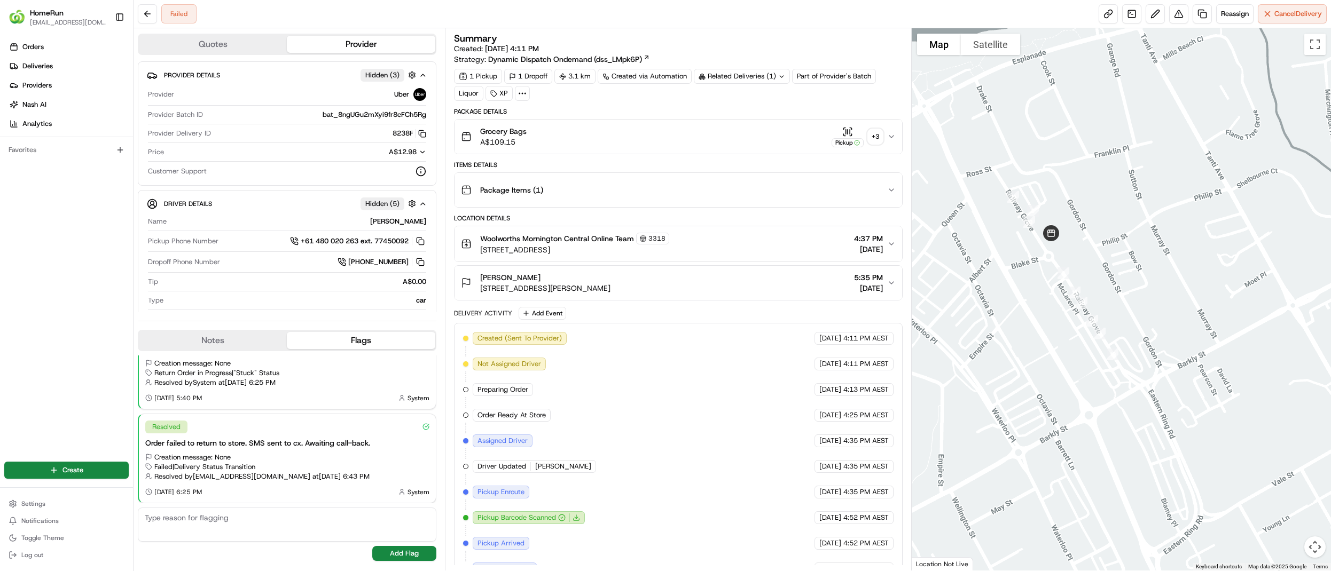
drag, startPoint x: 1230, startPoint y: 389, endPoint x: 1202, endPoint y: 420, distance: 42.3
click at [1202, 420] on div at bounding box center [1121, 299] width 419 height 543
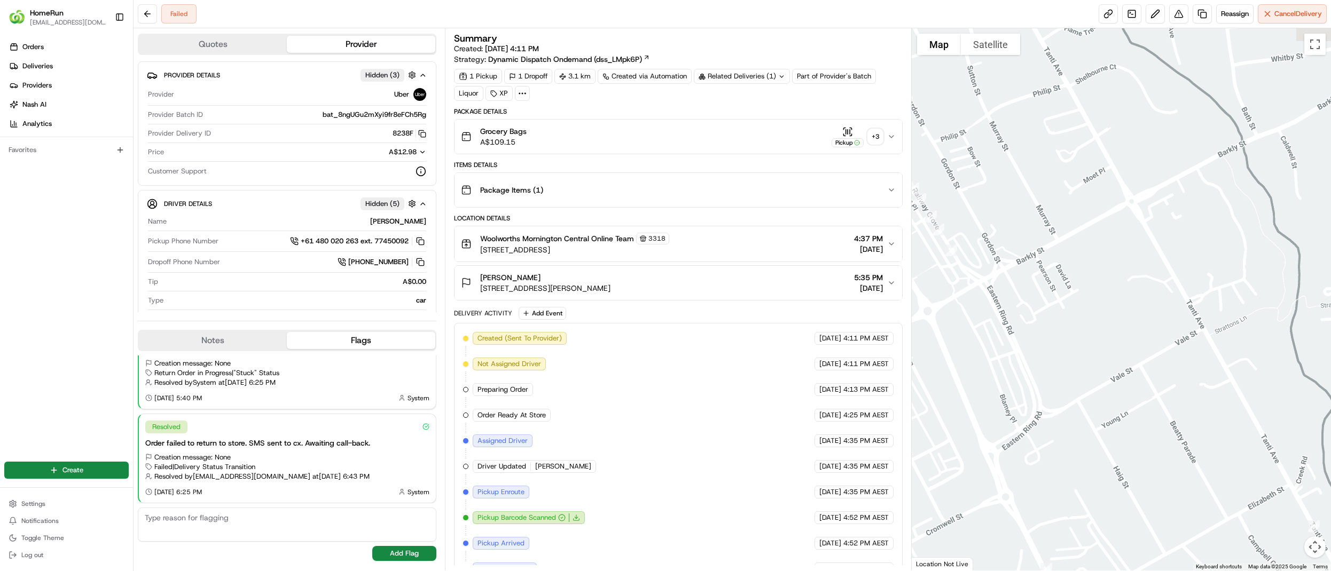
drag, startPoint x: 1290, startPoint y: 371, endPoint x: 1069, endPoint y: 228, distance: 263.7
click at [979, 202] on div at bounding box center [1121, 299] width 419 height 543
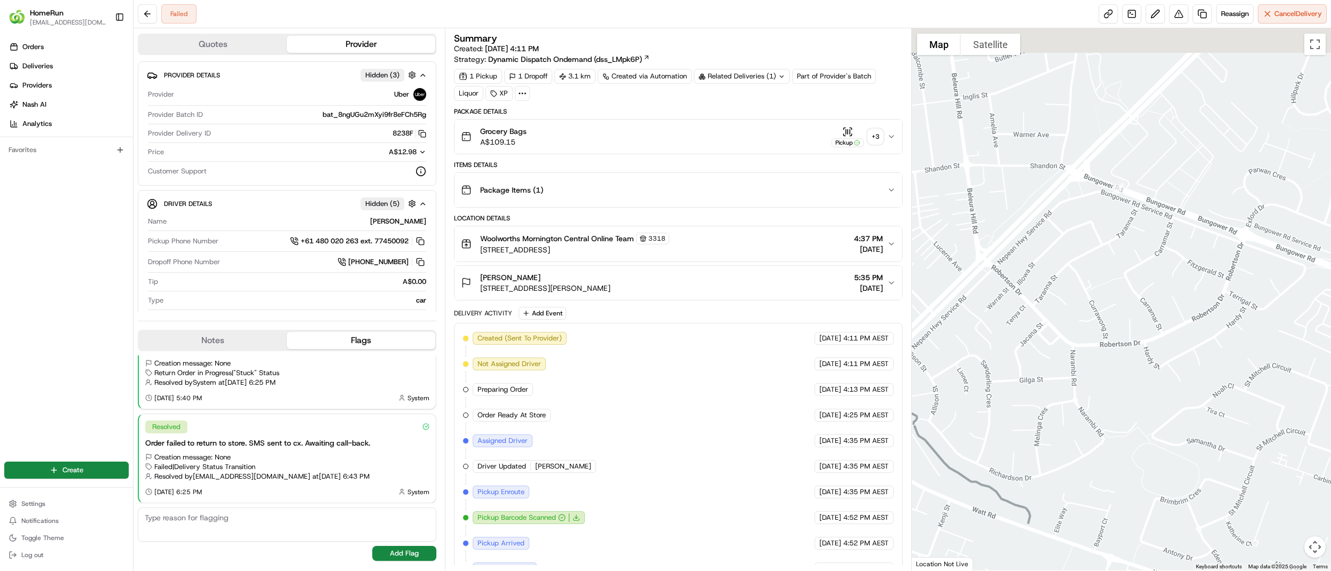
drag, startPoint x: 1122, startPoint y: 315, endPoint x: 1141, endPoint y: 427, distance: 113.8
click at [1141, 427] on div at bounding box center [1121, 299] width 419 height 543
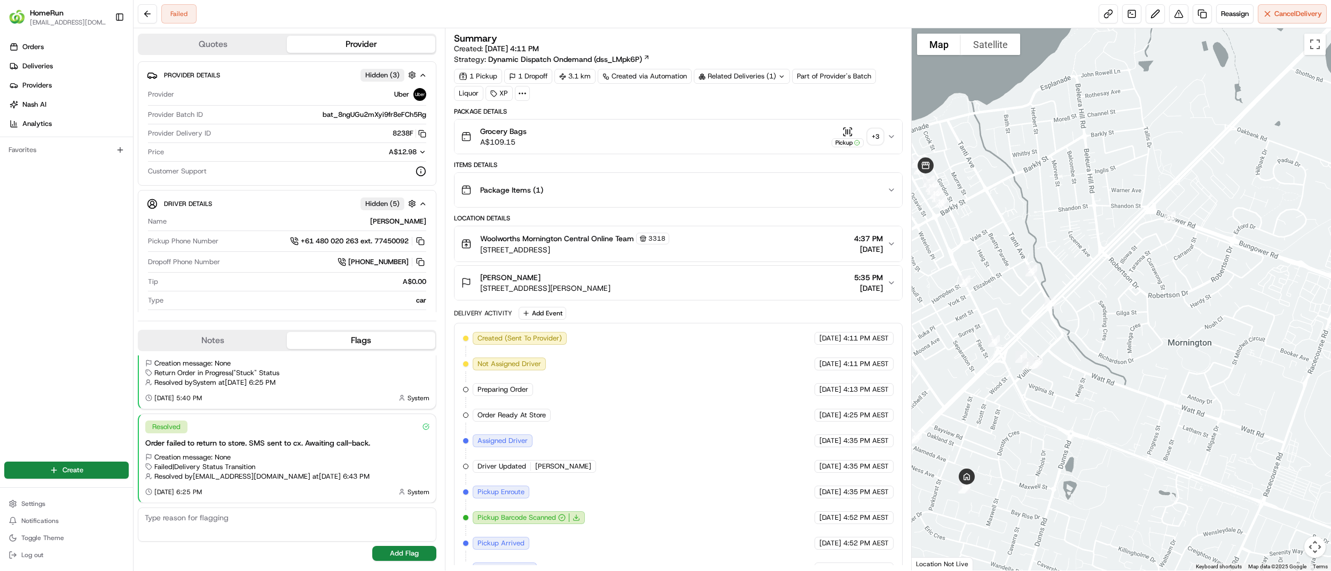
drag, startPoint x: 1043, startPoint y: 334, endPoint x: 1111, endPoint y: 301, distance: 76.2
click at [1111, 301] on div at bounding box center [1121, 299] width 419 height 543
